Goal: Task Accomplishment & Management: Manage account settings

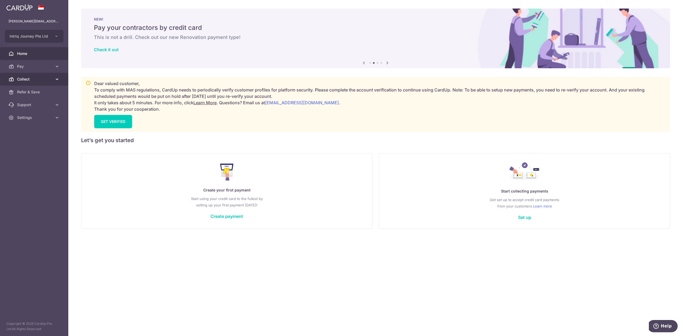
click at [40, 77] on span "Collect" at bounding box center [34, 79] width 35 height 5
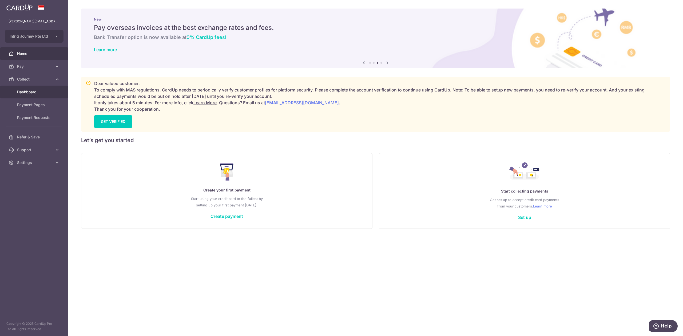
click at [37, 89] on link "Dashboard" at bounding box center [34, 92] width 68 height 13
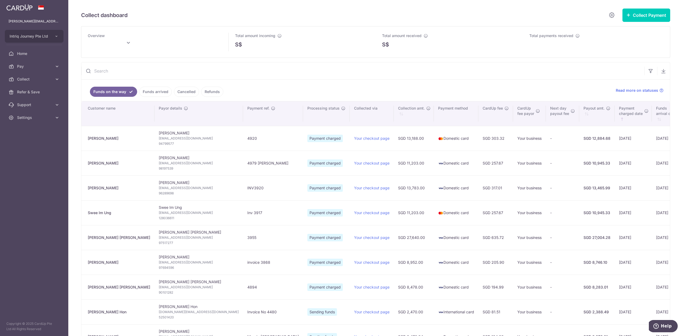
type input "[DATE]"
type input "August 2025"
